Goal: Navigation & Orientation: Find specific page/section

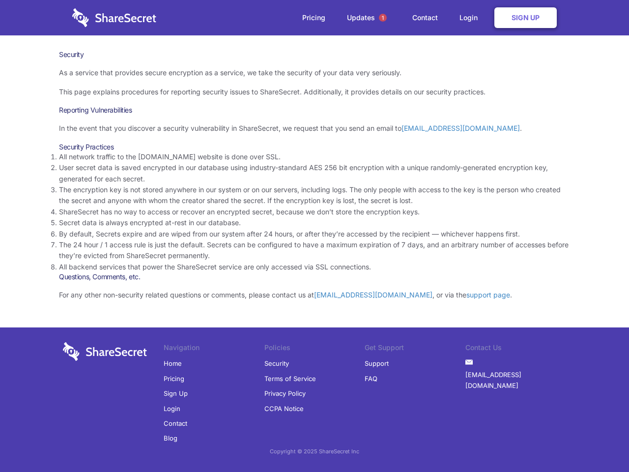
click at [315, 236] on li "By default, Secrets expire and are wiped from our system after 24 hours, or aft…" at bounding box center [314, 234] width 511 height 11
click at [383, 18] on span "1" at bounding box center [383, 18] width 8 height 8
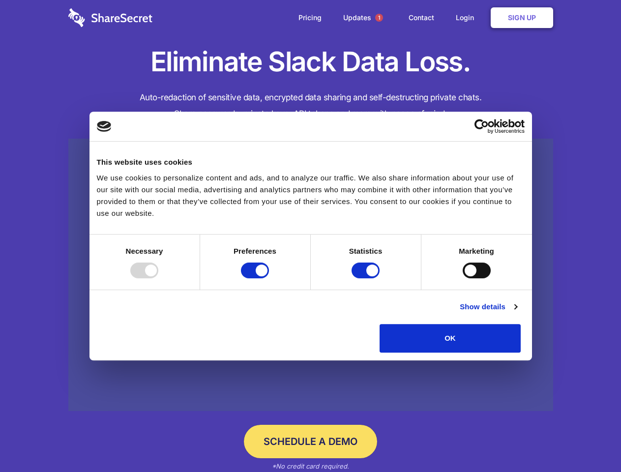
click at [158, 278] on div at bounding box center [144, 271] width 28 height 16
click at [269, 278] on input "Preferences" at bounding box center [255, 271] width 28 height 16
checkbox input "false"
click at [367, 278] on input "Statistics" at bounding box center [366, 271] width 28 height 16
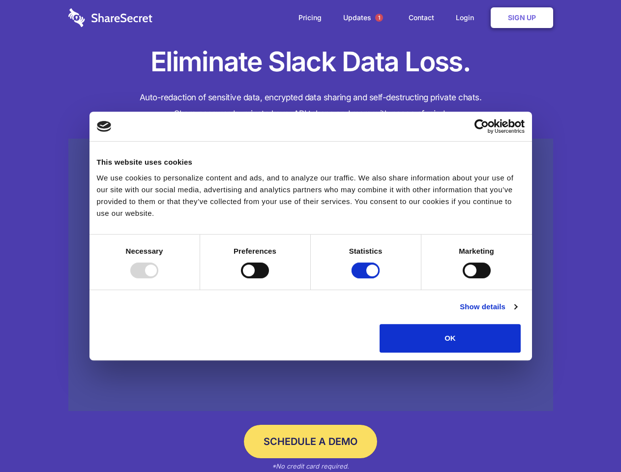
checkbox input "false"
click at [463, 278] on input "Marketing" at bounding box center [477, 271] width 28 height 16
checkbox input "true"
click at [517, 313] on link "Show details" at bounding box center [488, 307] width 57 height 12
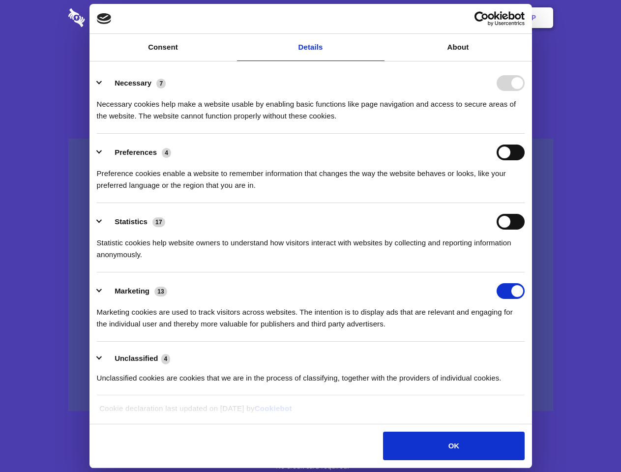
click at [525, 134] on li "Necessary 7 Necessary cookies help make a website usable by enabling basic func…" at bounding box center [311, 98] width 428 height 69
